Goal: Transaction & Acquisition: Obtain resource

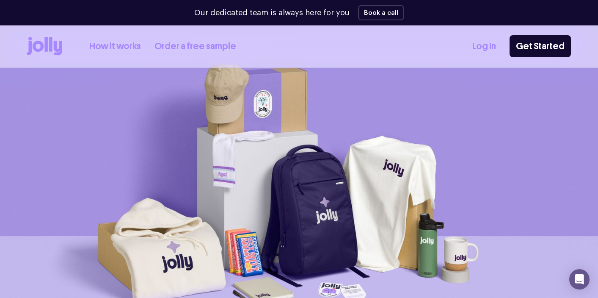
scroll to position [16, 0]
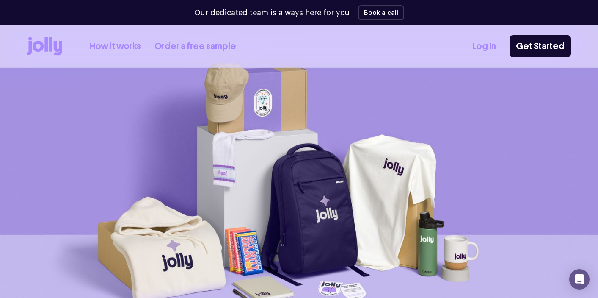
click at [204, 53] on div "How it works Order a free sample" at bounding box center [131, 46] width 209 height 19
click at [204, 45] on link "Order a free sample" at bounding box center [196, 46] width 82 height 14
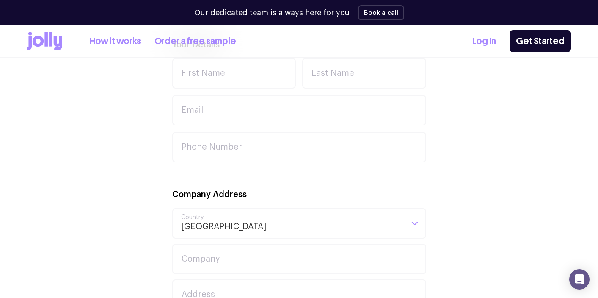
scroll to position [328, 0]
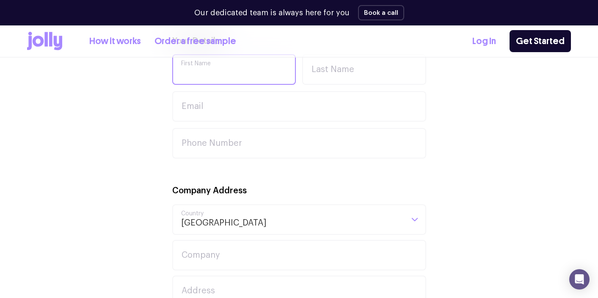
click at [239, 74] on input "First Name" at bounding box center [234, 69] width 124 height 30
type input "[PERSON_NAME]"
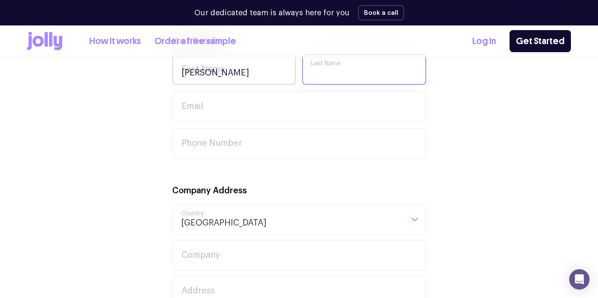
type input "[PERSON_NAME]"
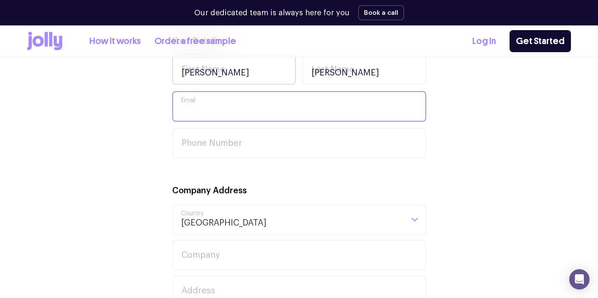
type input "[PERSON_NAME][EMAIL_ADDRESS][PERSON_NAME][DOMAIN_NAME]"
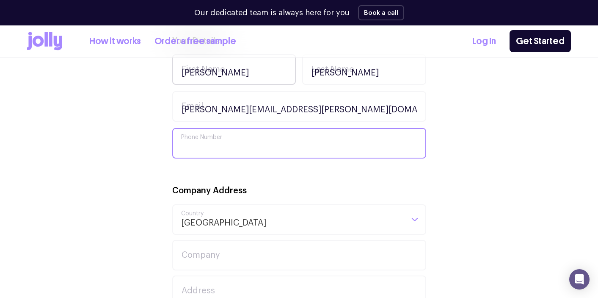
type input "0477984743"
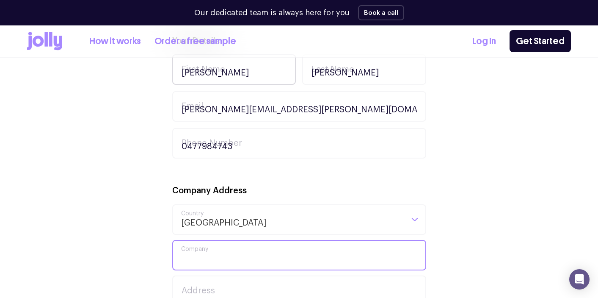
type input "EDT Global"
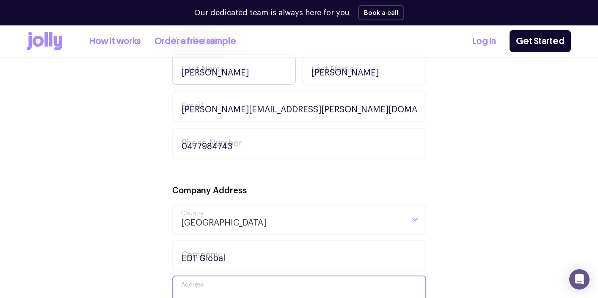
type input "[STREET_ADDRESS]"
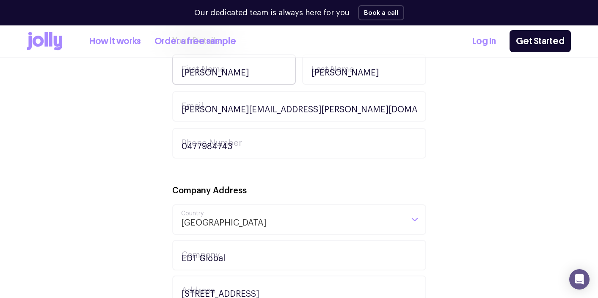
type input "[GEOGRAPHIC_DATA]"
type input "2000"
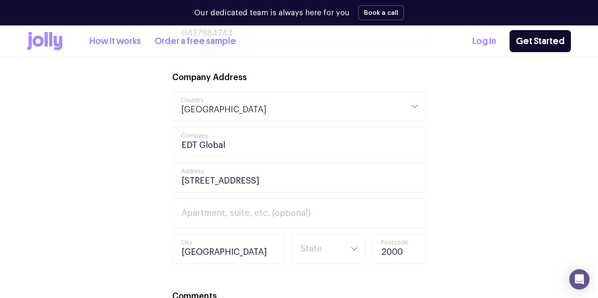
scroll to position [448, 0]
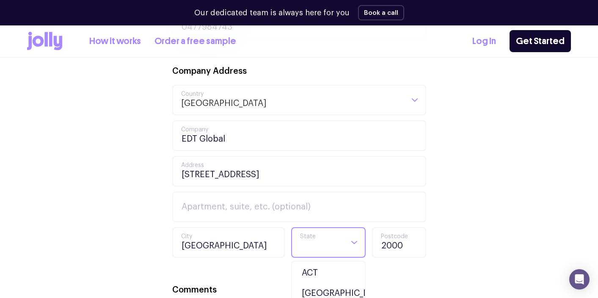
click at [349, 237] on div "Loading..." at bounding box center [354, 242] width 21 height 29
click at [335, 290] on li "[GEOGRAPHIC_DATA]" at bounding box center [328, 293] width 70 height 20
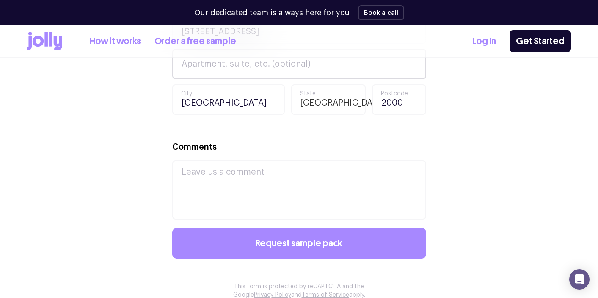
scroll to position [648, 0]
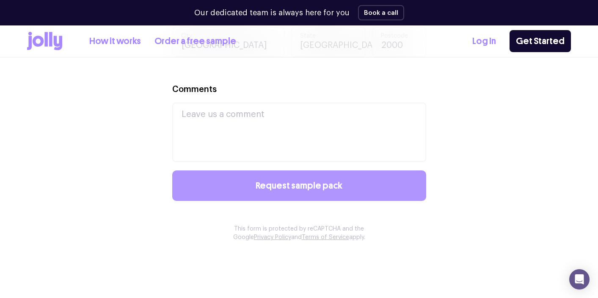
click at [336, 179] on button "Request sample pack" at bounding box center [299, 185] width 254 height 30
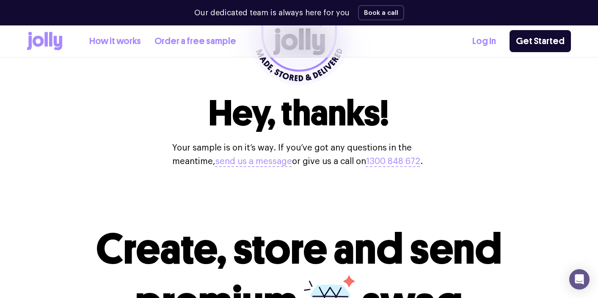
scroll to position [154, 0]
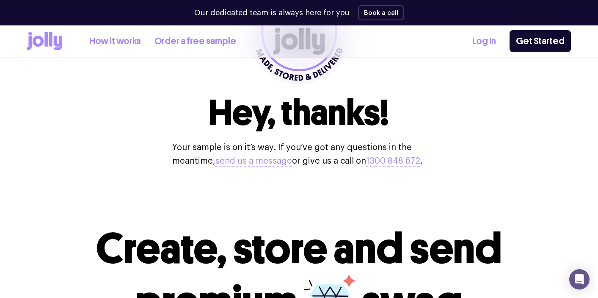
click at [217, 38] on link "Order a free sample" at bounding box center [196, 41] width 82 height 14
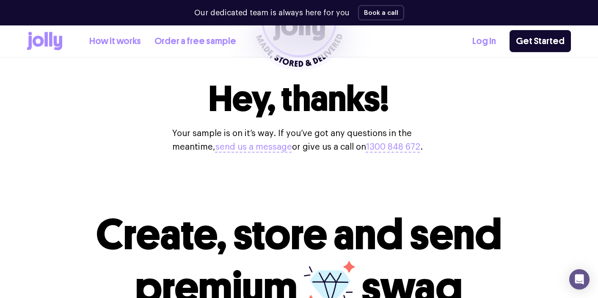
scroll to position [175, 0]
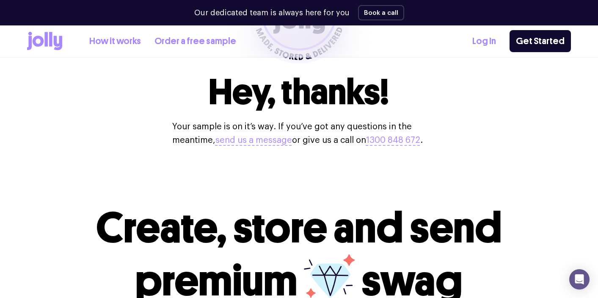
click at [174, 42] on link "Order a free sample" at bounding box center [196, 41] width 82 height 14
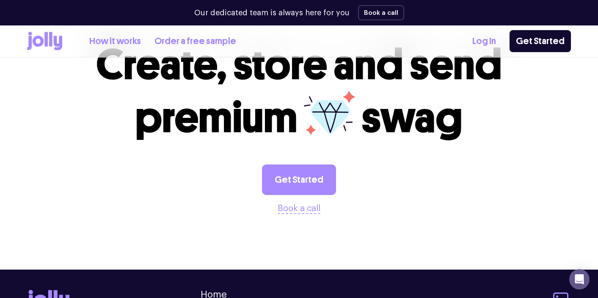
scroll to position [340, 0]
